Goal: Information Seeking & Learning: Find specific fact

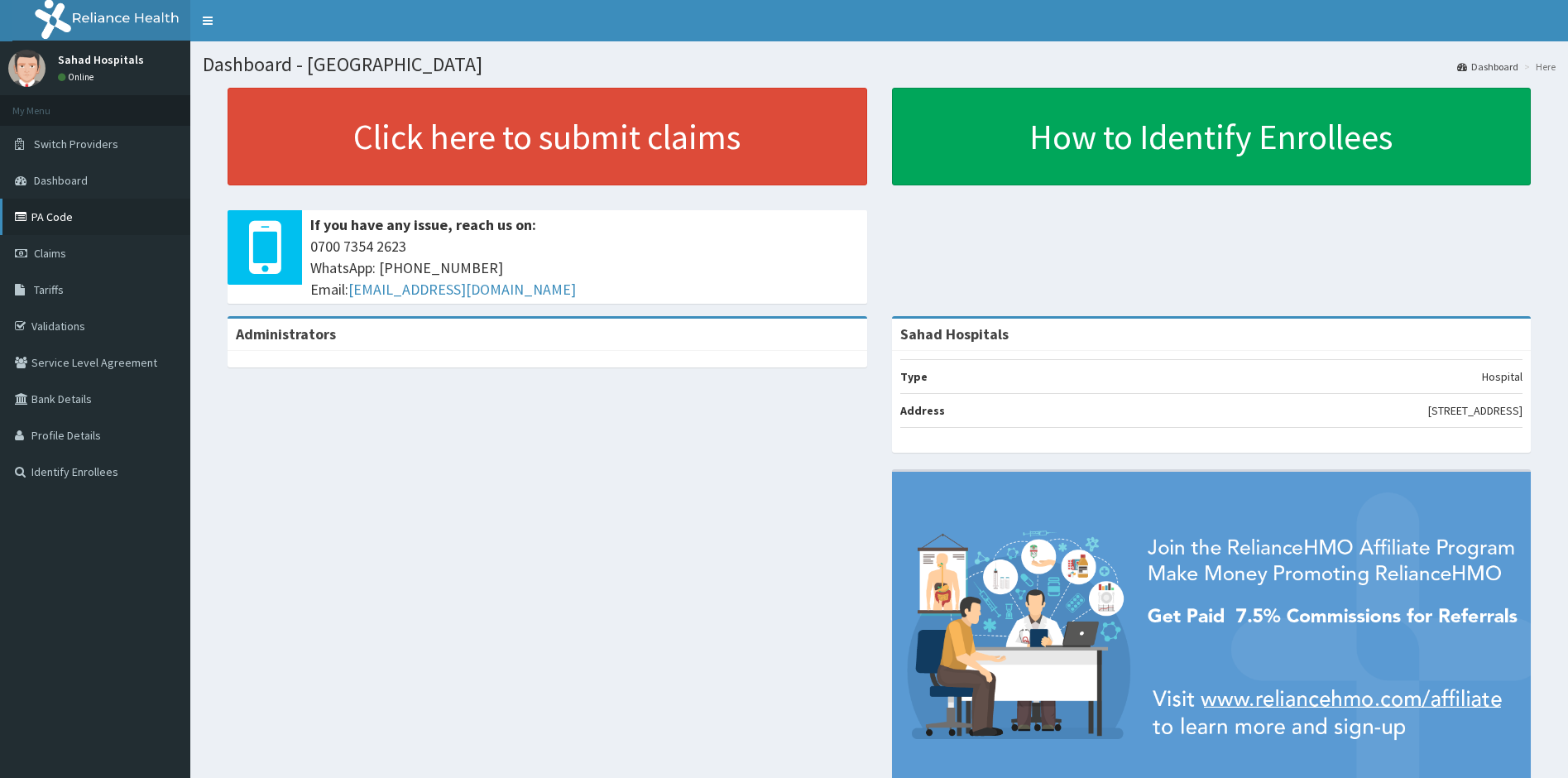
click at [67, 215] on link "PA Code" at bounding box center [95, 216] width 190 height 36
click at [74, 217] on link "PA Code" at bounding box center [95, 216] width 190 height 36
click at [73, 217] on link "PA Code" at bounding box center [95, 216] width 190 height 36
click at [55, 228] on link "PA Code" at bounding box center [95, 216] width 190 height 36
click at [59, 298] on link "Tariffs" at bounding box center [95, 290] width 190 height 36
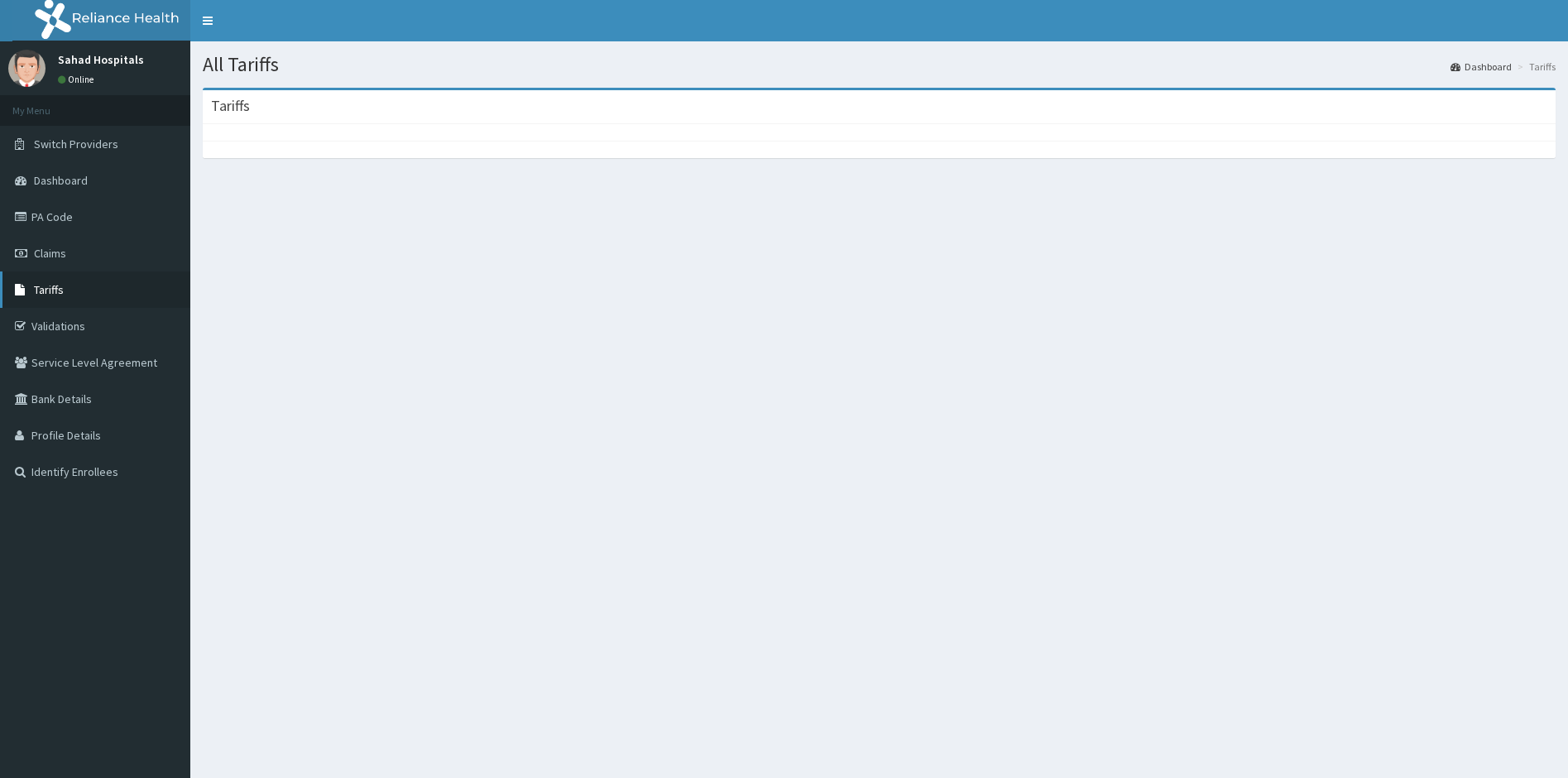
click at [43, 288] on span "Tariffs" at bounding box center [48, 289] width 29 height 15
click at [46, 289] on span "Tariffs" at bounding box center [48, 289] width 29 height 15
click at [49, 283] on span "Tariffs" at bounding box center [48, 289] width 29 height 15
click at [66, 295] on link "Tariffs" at bounding box center [95, 290] width 190 height 36
click at [58, 254] on span "Claims" at bounding box center [49, 253] width 32 height 15
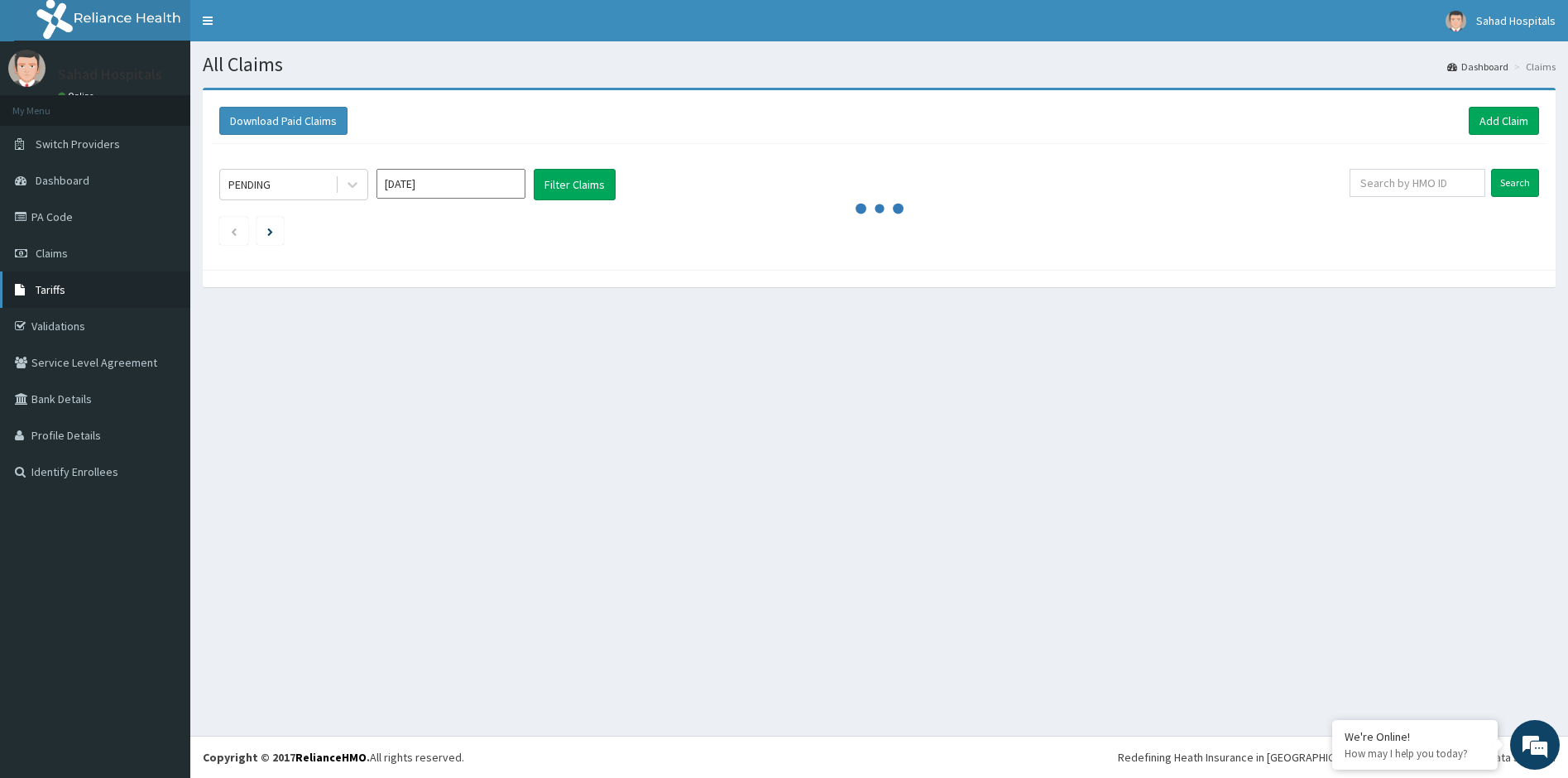
click at [106, 299] on link "Tariffs" at bounding box center [95, 290] width 190 height 36
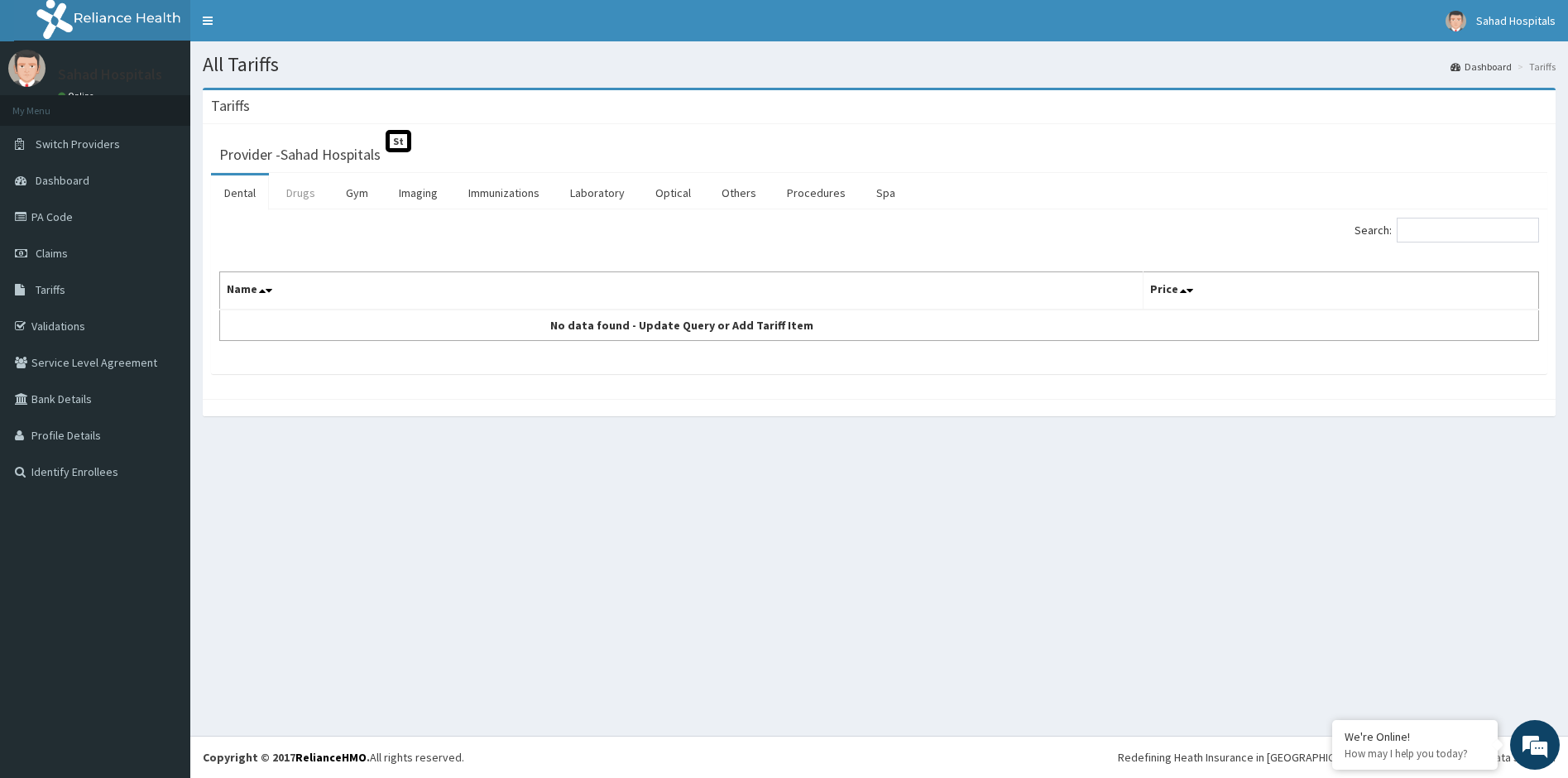
click at [305, 201] on link "Drugs" at bounding box center [301, 193] width 55 height 35
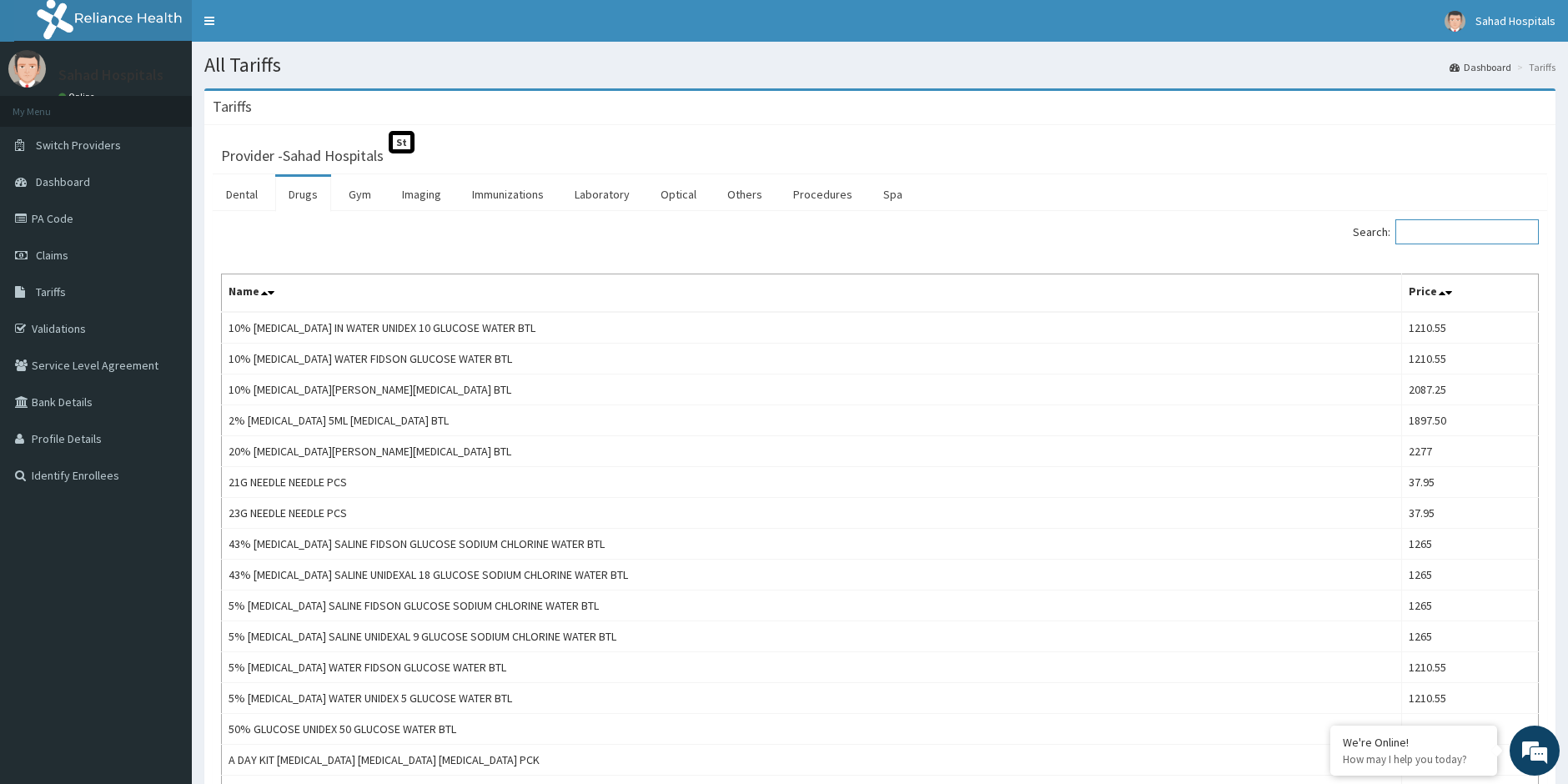
click at [1435, 232] on input "Search:" at bounding box center [1467, 231] width 143 height 25
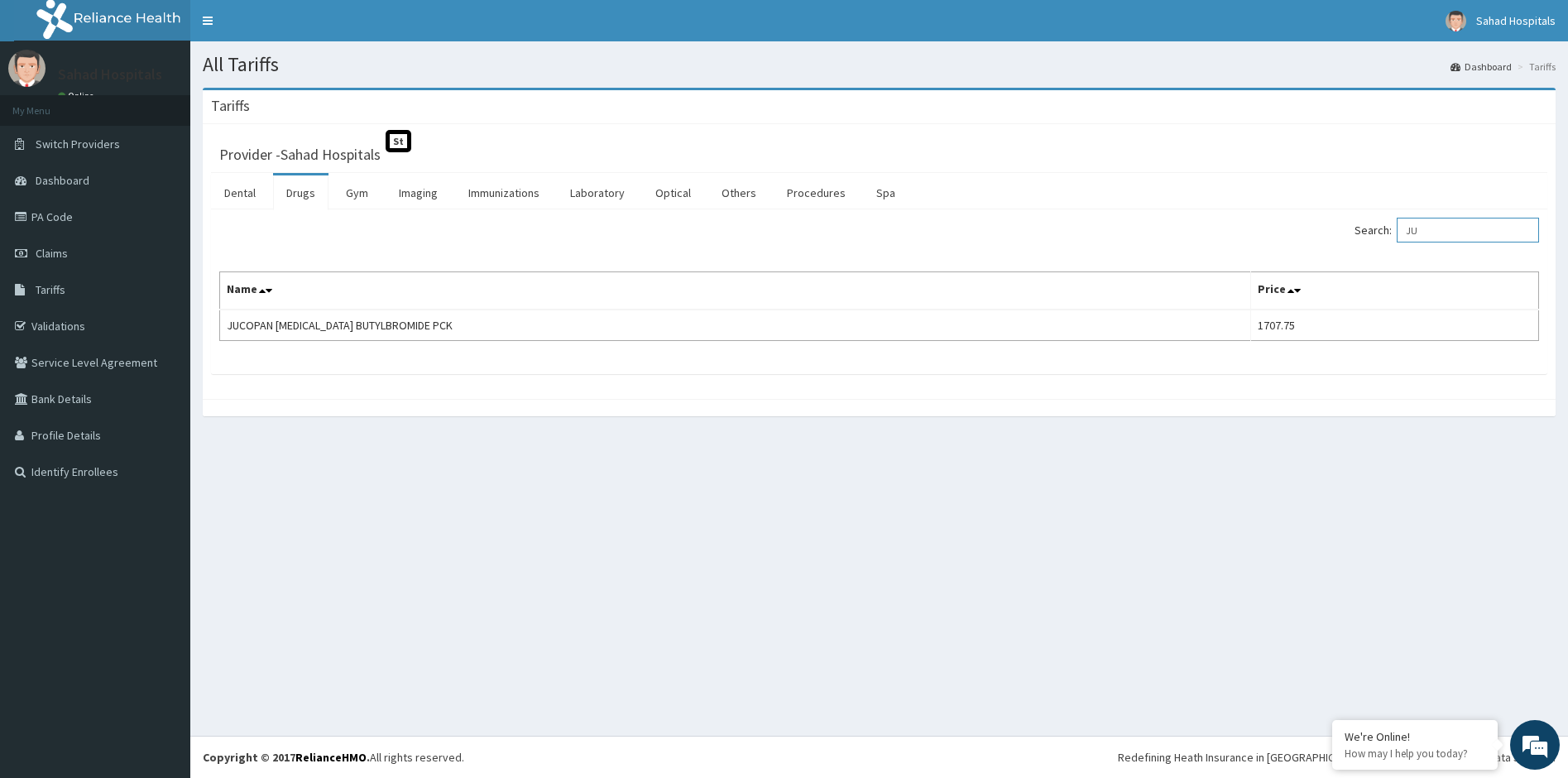
type input "J"
click at [1430, 232] on input "Search:" at bounding box center [1468, 229] width 142 height 25
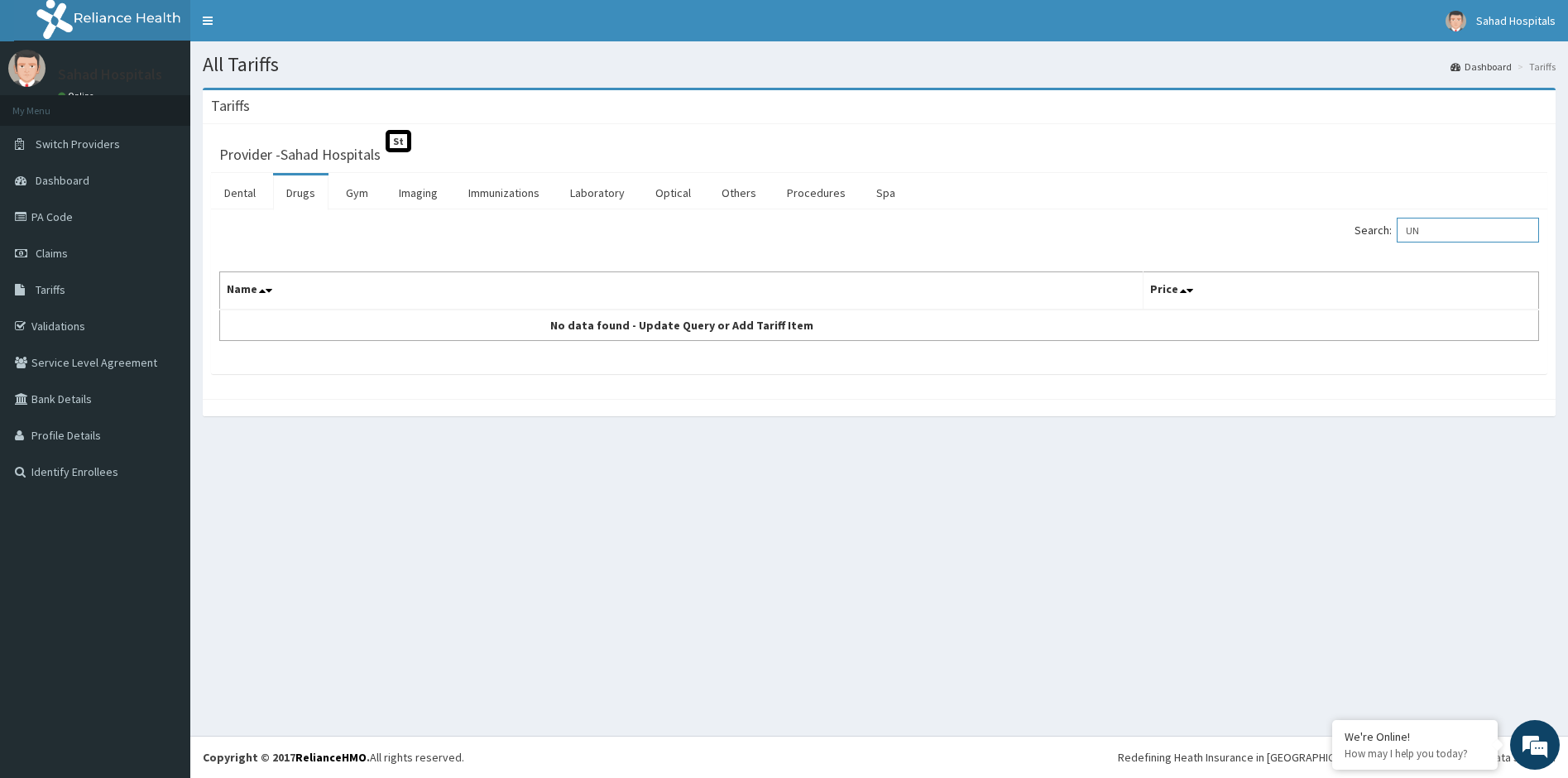
type input "U"
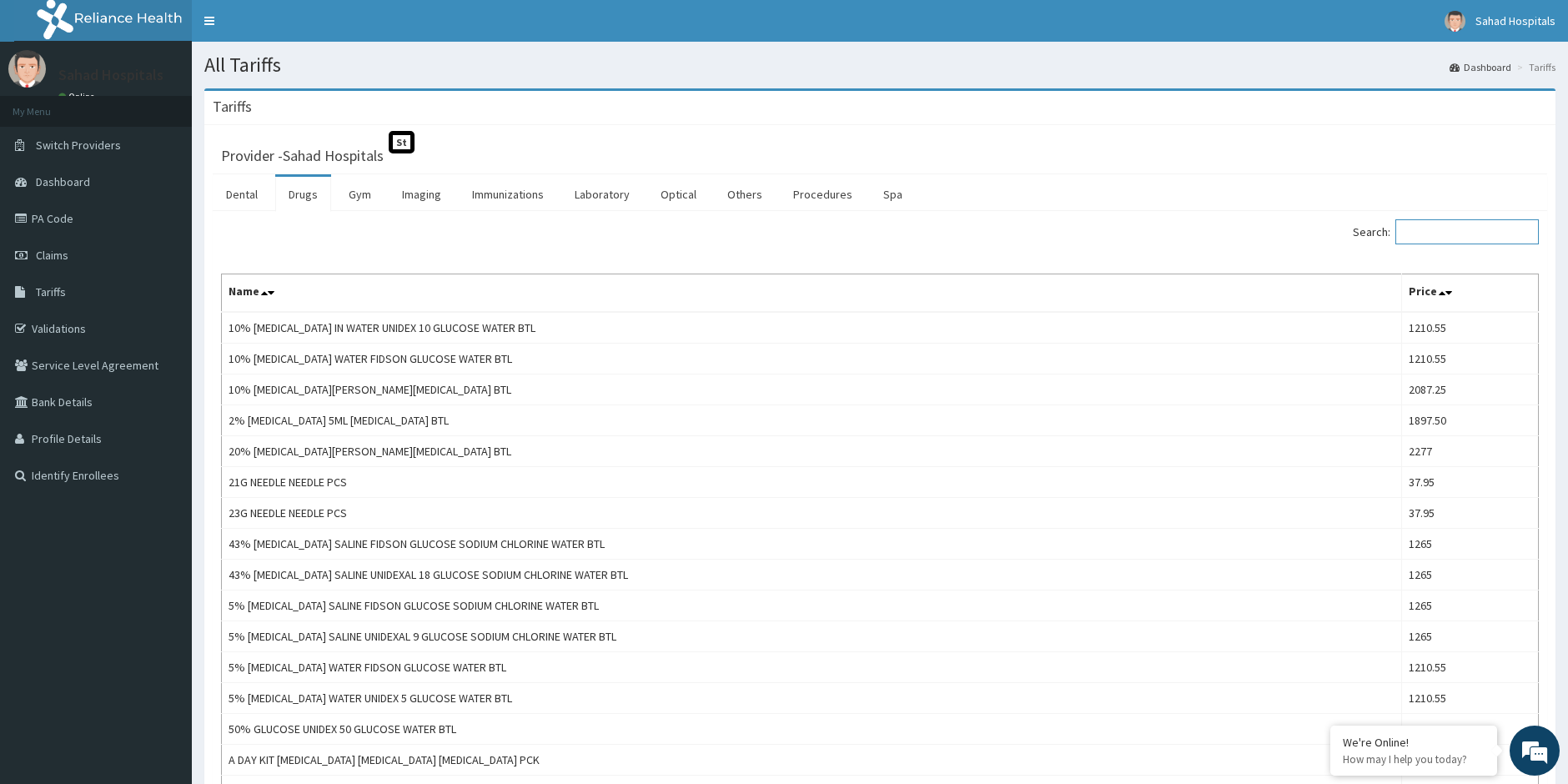
click at [1420, 231] on input "Search:" at bounding box center [1467, 231] width 143 height 25
click at [1420, 229] on input "Search:" at bounding box center [1467, 231] width 143 height 25
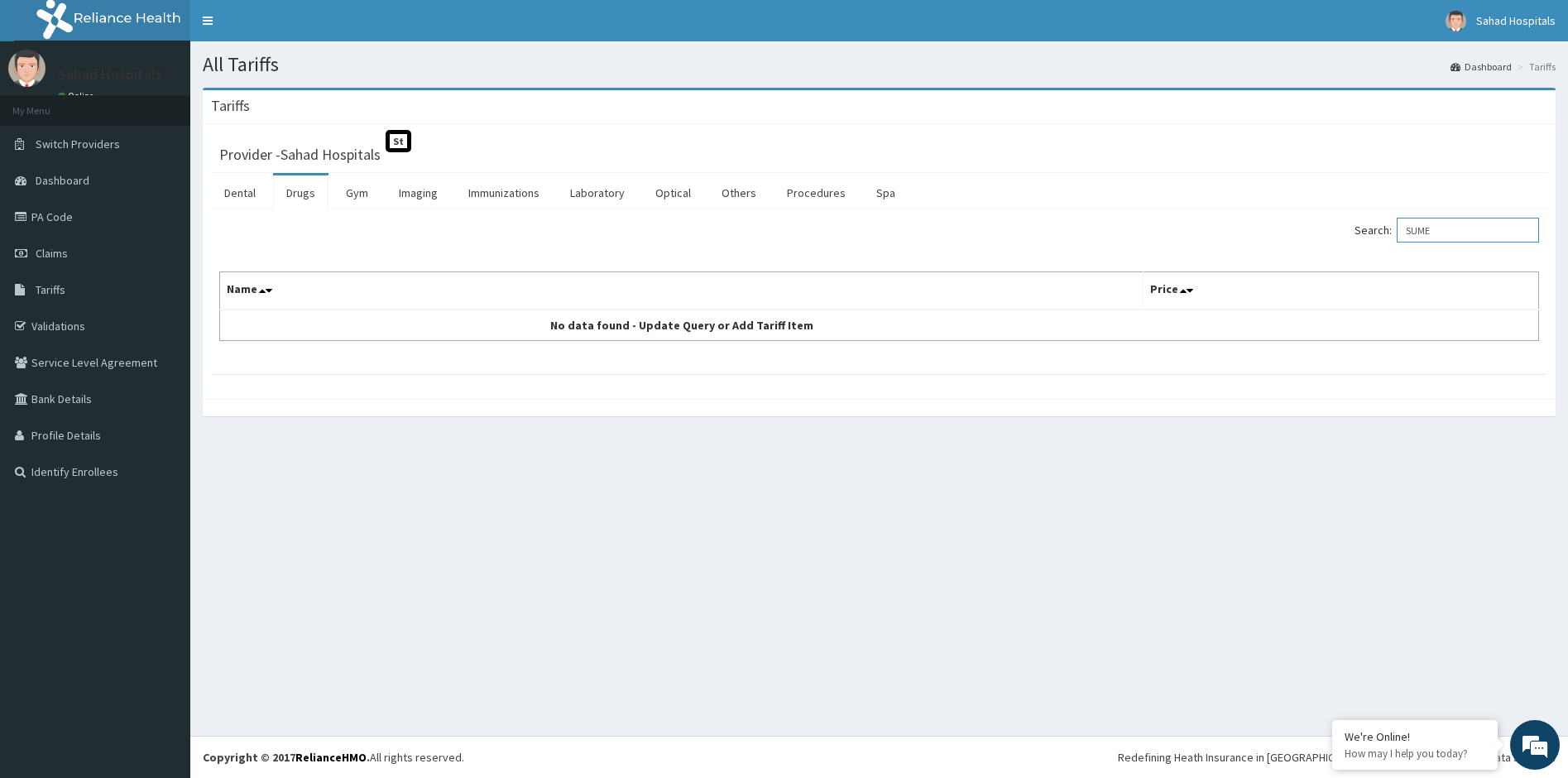
type input "SUME"
click at [79, 219] on link "PA Code" at bounding box center [95, 216] width 190 height 36
